Goal: Check status

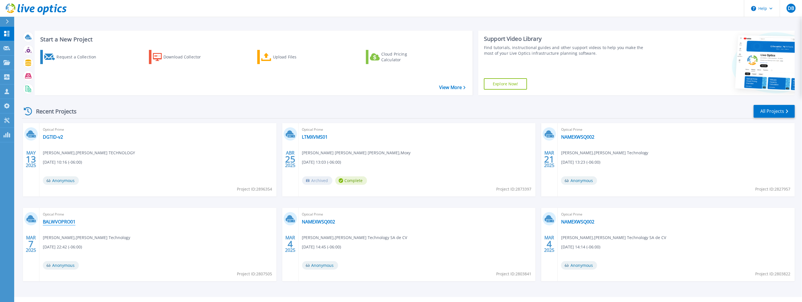
click at [53, 221] on link "BALWVOPRO01" at bounding box center [59, 222] width 33 height 6
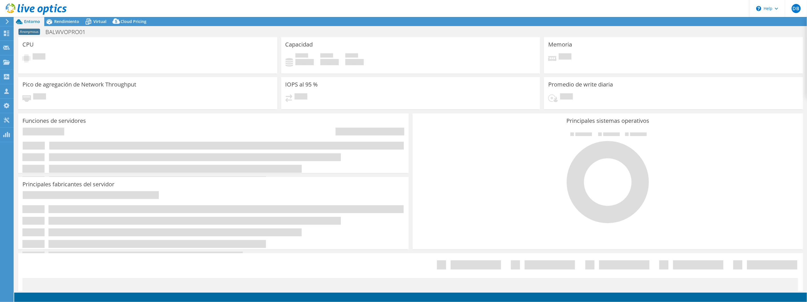
select select "USD"
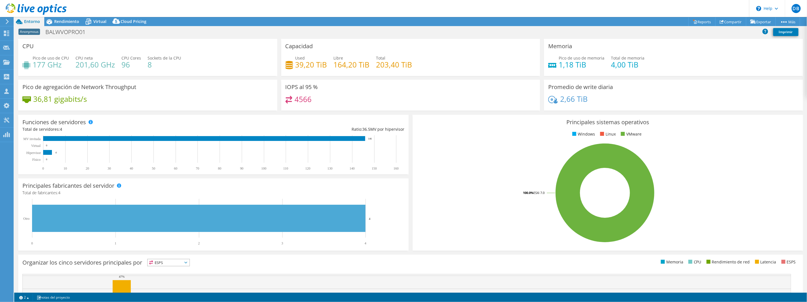
click at [411, 188] on div "Principales sistemas operativos Windows Linux VMware 100.0% ESXi 7.0" at bounding box center [608, 183] width 395 height 140
click at [57, 21] on span "Rendimiento" at bounding box center [66, 21] width 25 height 5
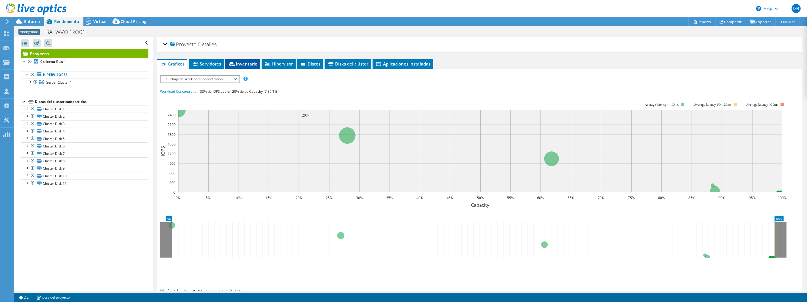
click at [246, 63] on span "Inventario" at bounding box center [242, 64] width 29 height 6
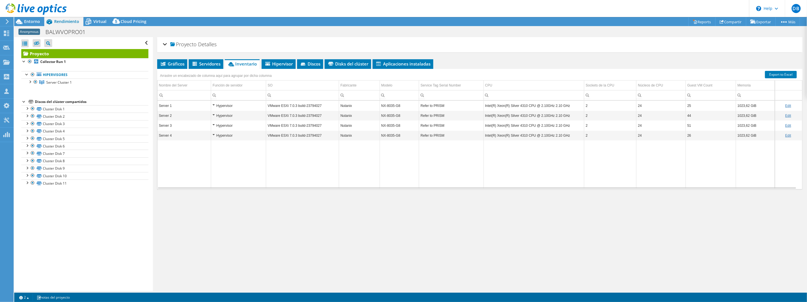
click at [468, 234] on div "Proyecto Detalles Duración 7 días, 0 h, 0 min. Hora de inicio [DATE] 18:09 (-06…" at bounding box center [480, 164] width 654 height 254
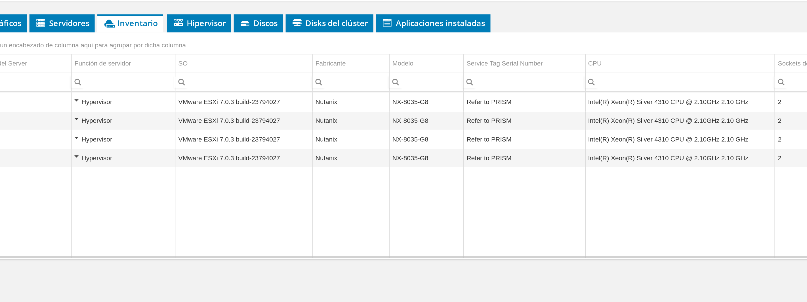
scroll to position [2, 0]
